Goal: Task Accomplishment & Management: Use online tool/utility

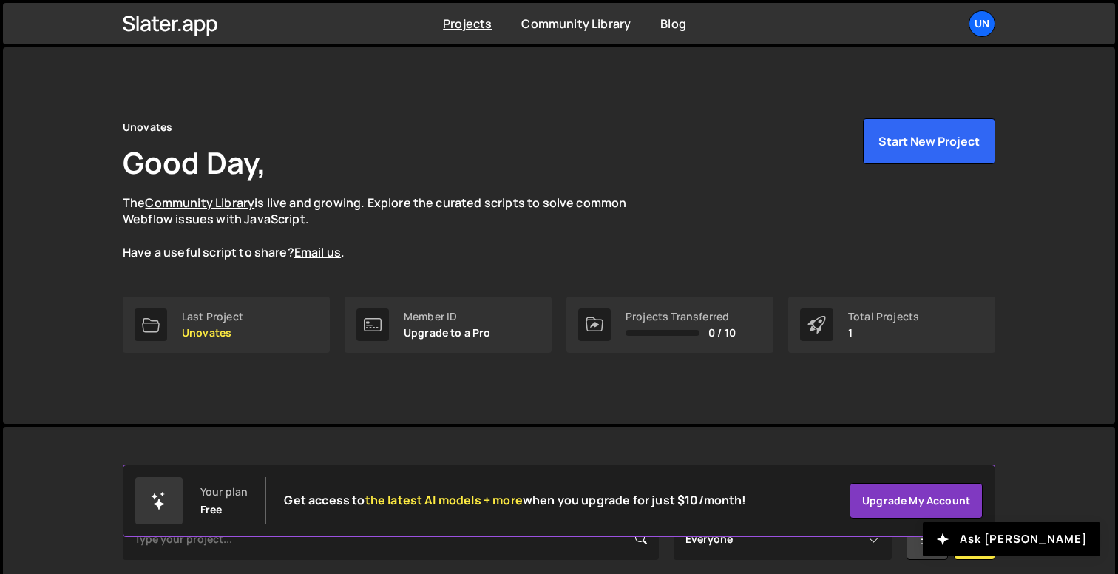
click at [689, 158] on div "Unovates Good Day, The Community Library is live and growing. Explore the curat…" at bounding box center [559, 189] width 873 height 143
drag, startPoint x: 749, startPoint y: 179, endPoint x: 740, endPoint y: 183, distance: 9.6
click at [749, 180] on div "Unovates Good Day, The Community Library is live and growing. Explore the curat…" at bounding box center [559, 189] width 873 height 143
click at [740, 183] on div "Unovates Good Day, The Community Library is live and growing. Explore the curat…" at bounding box center [559, 189] width 873 height 143
click at [737, 183] on div "Unovates Good Day, The Community Library is live and growing. Explore the curat…" at bounding box center [559, 189] width 873 height 143
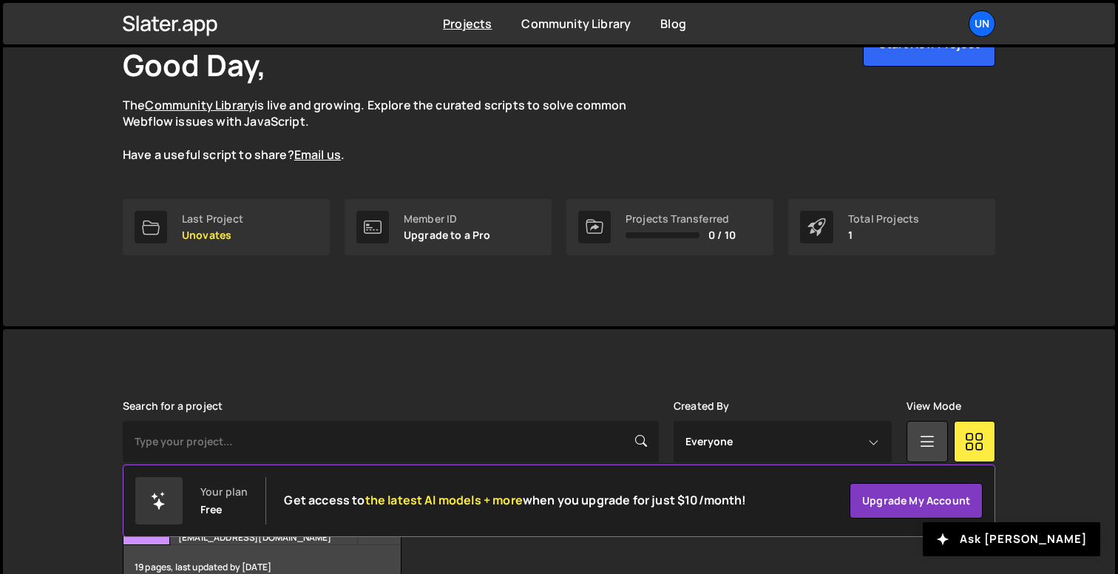
scroll to position [186, 0]
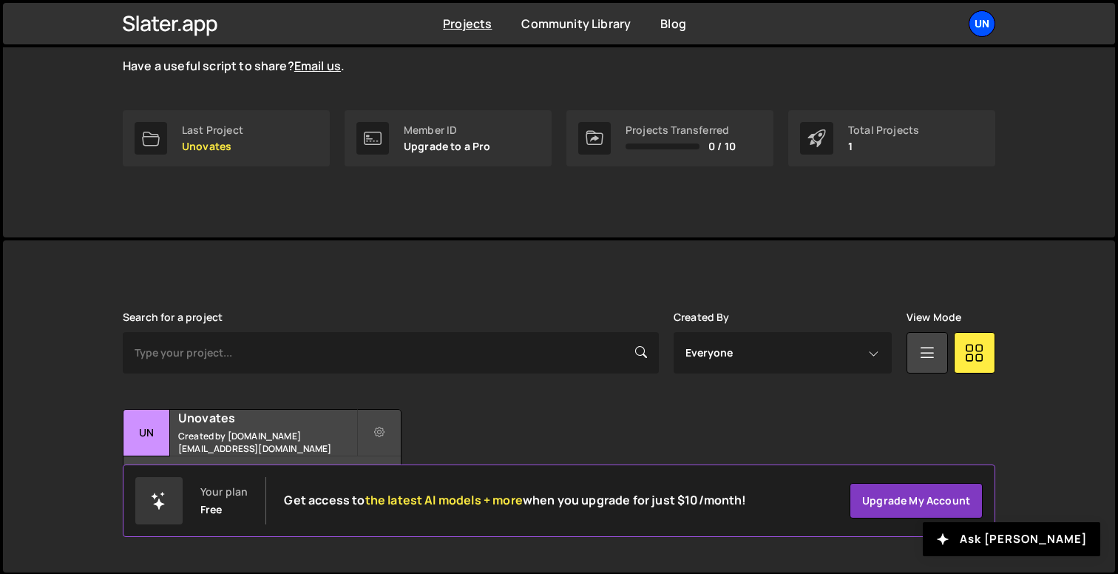
click at [979, 18] on div "Un" at bounding box center [982, 23] width 27 height 27
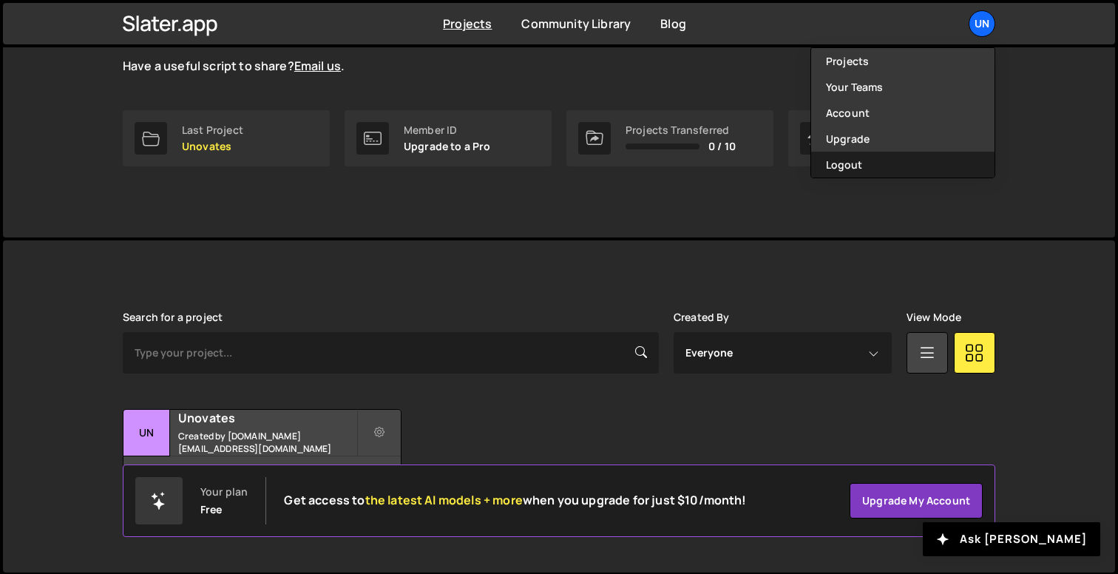
click at [899, 159] on button "Logout" at bounding box center [902, 165] width 183 height 26
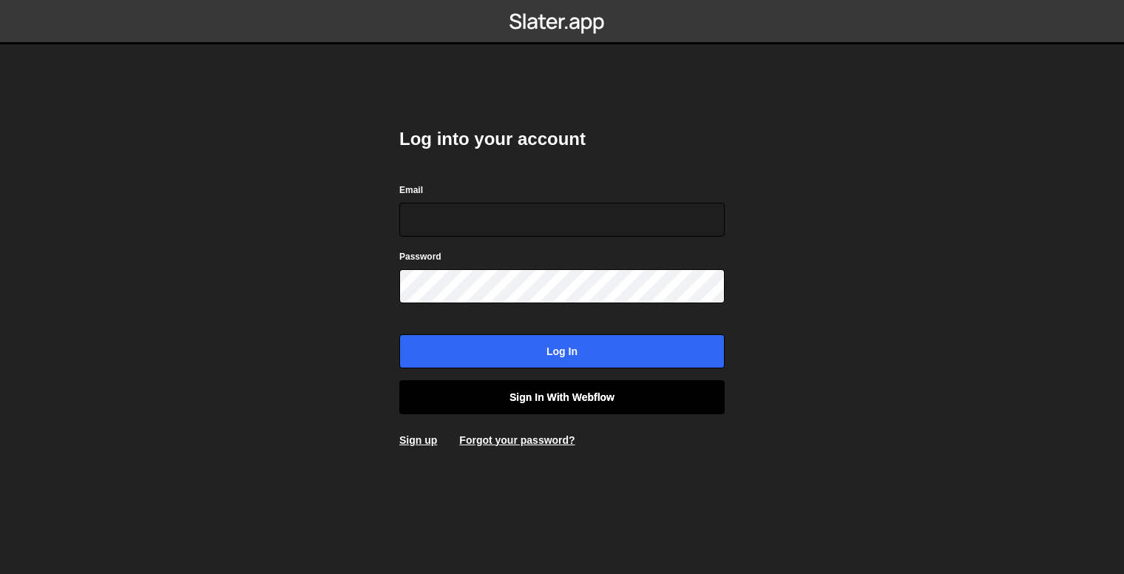
click at [580, 398] on link "Sign in with Webflow" at bounding box center [561, 397] width 325 height 34
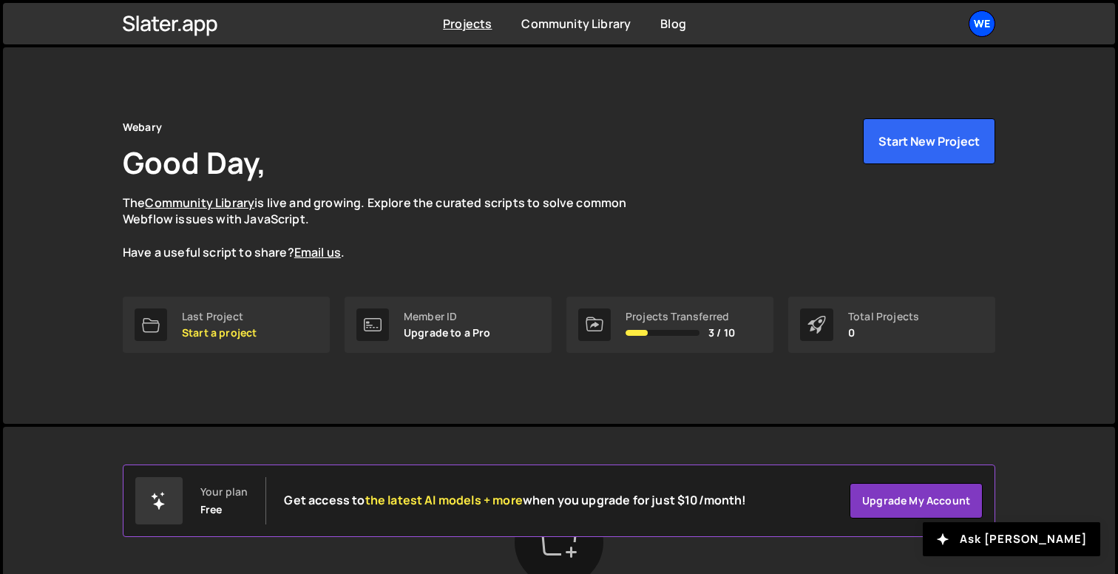
click at [985, 25] on div "We" at bounding box center [982, 23] width 27 height 27
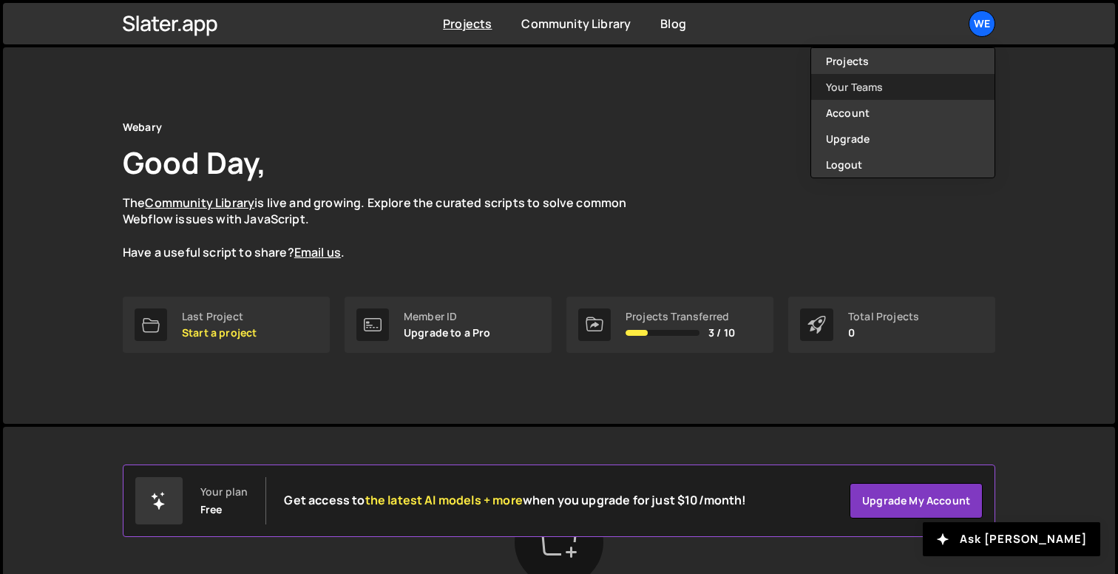
click at [871, 85] on link "Your Teams" at bounding box center [902, 87] width 183 height 26
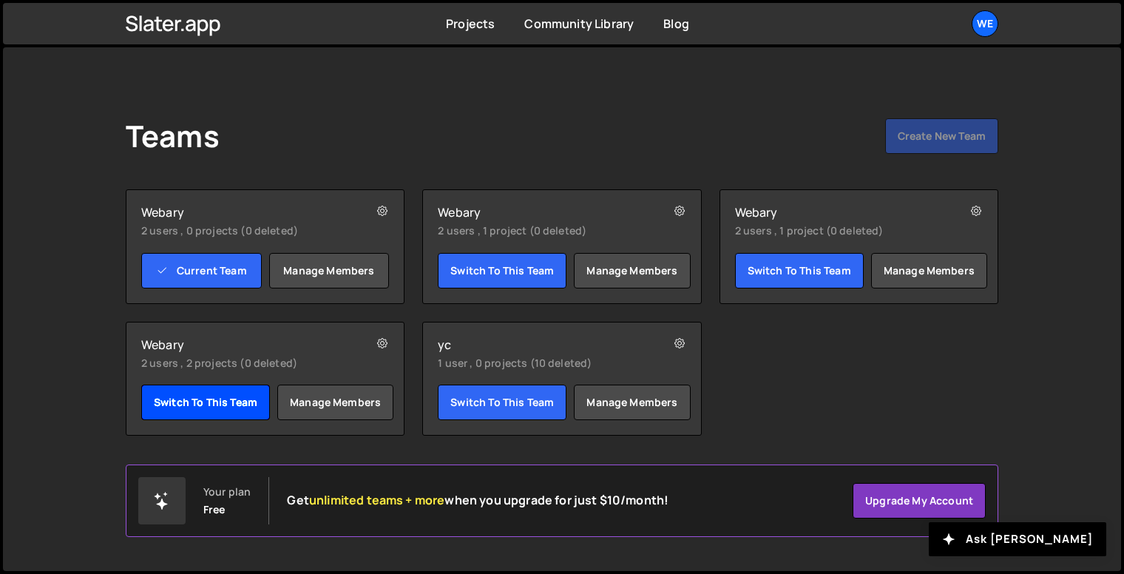
click at [227, 396] on link "Switch to this team" at bounding box center [205, 403] width 129 height 36
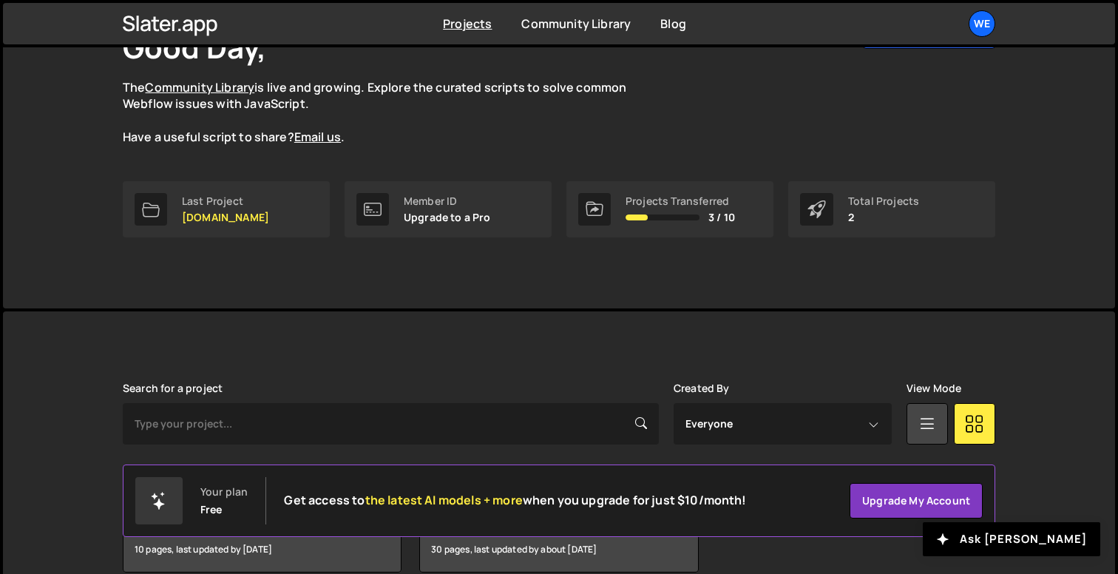
scroll to position [186, 0]
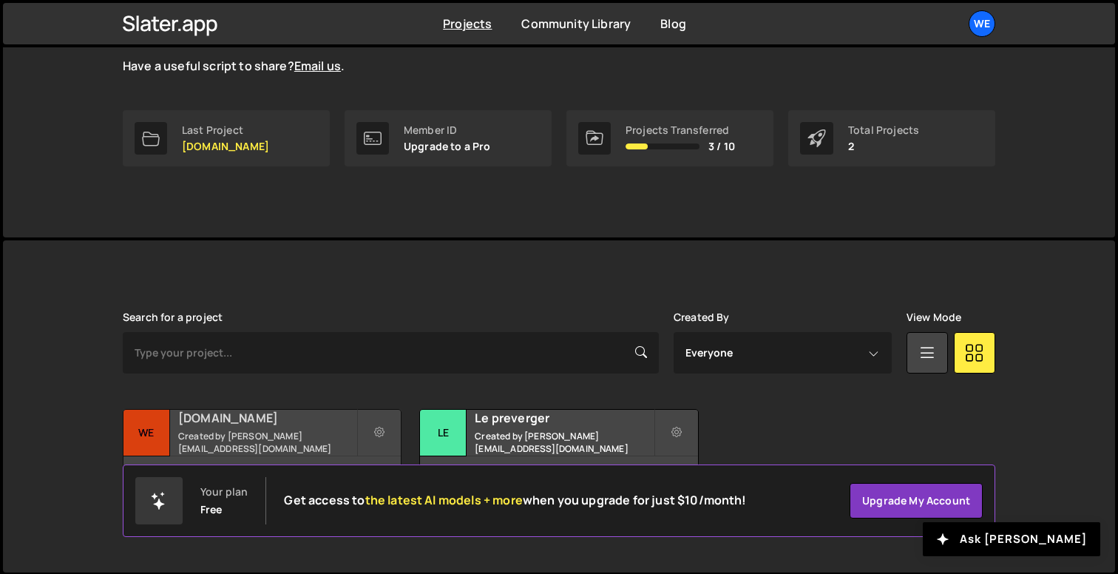
click at [333, 456] on div "10 pages, last updated by 2 days ago" at bounding box center [262, 478] width 277 height 44
